Goal: Task Accomplishment & Management: Complete application form

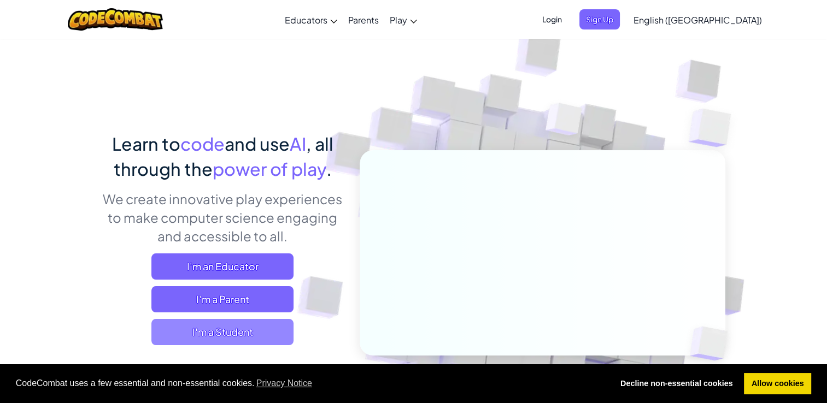
click at [225, 333] on span "I'm a Student" at bounding box center [222, 332] width 142 height 26
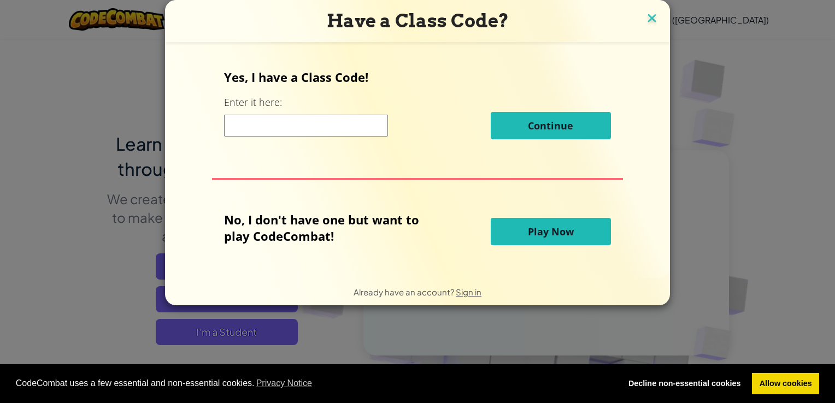
click at [649, 23] on img at bounding box center [652, 19] width 14 height 16
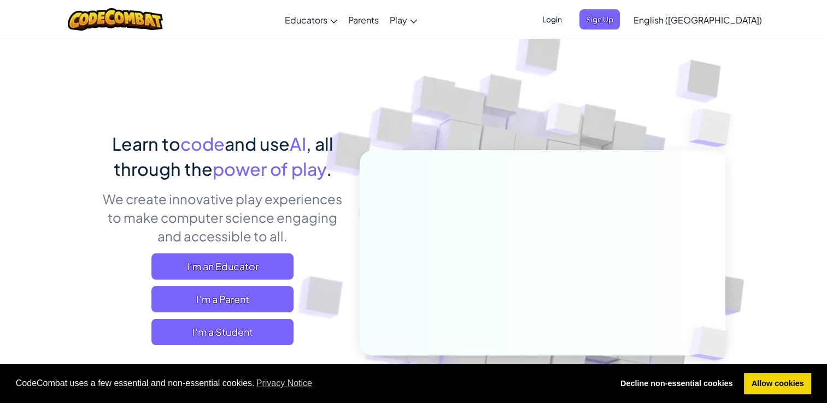
click at [737, 25] on span "English ([GEOGRAPHIC_DATA])" at bounding box center [697, 19] width 128 height 11
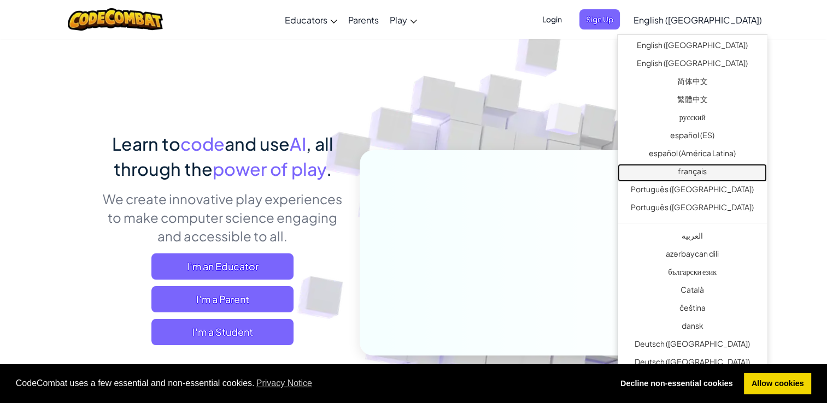
click at [707, 172] on link "français" at bounding box center [692, 173] width 149 height 18
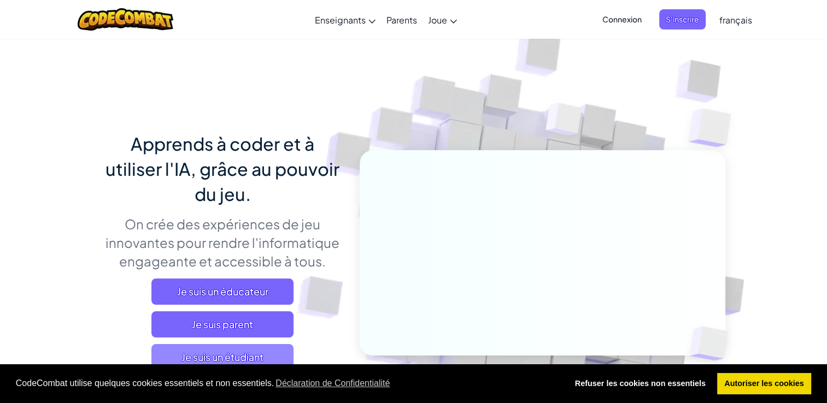
click at [233, 354] on span "Je suis un étudiant" at bounding box center [222, 357] width 142 height 26
